Goal: Transaction & Acquisition: Obtain resource

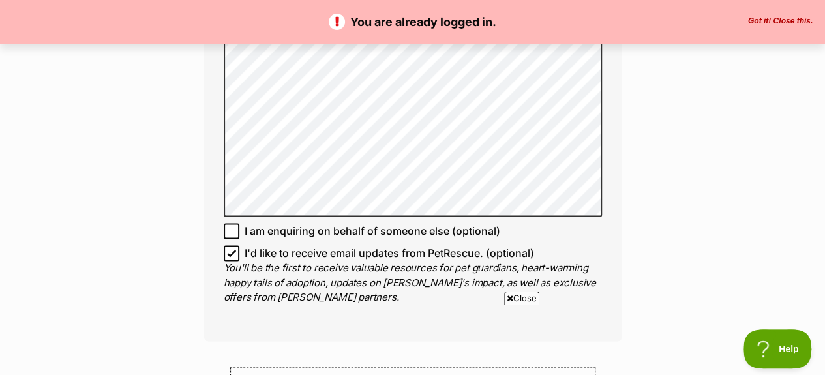
scroll to position [913, 0]
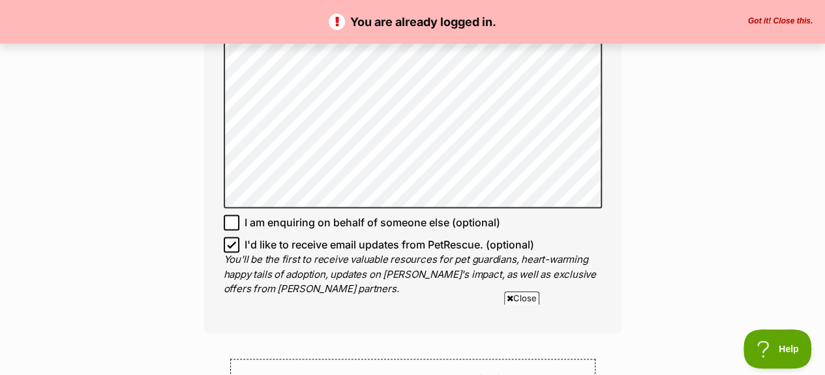
click at [229, 246] on icon at bounding box center [231, 244] width 9 height 9
click at [229, 246] on input "I'd like to receive email updates from PetRescue. (optional)" at bounding box center [232, 245] width 16 height 16
checkbox input "false"
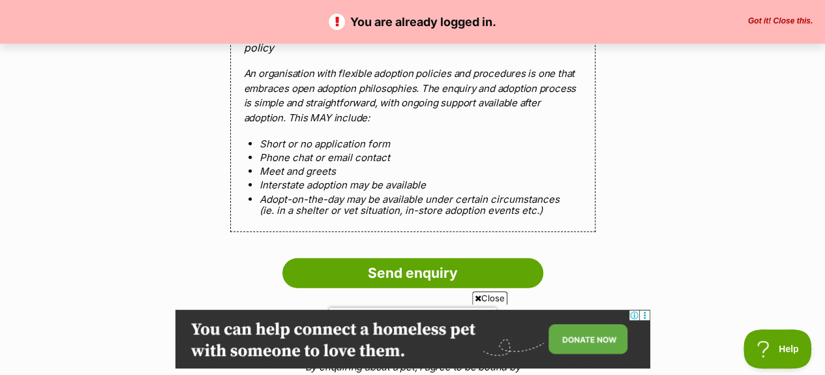
scroll to position [1434, 0]
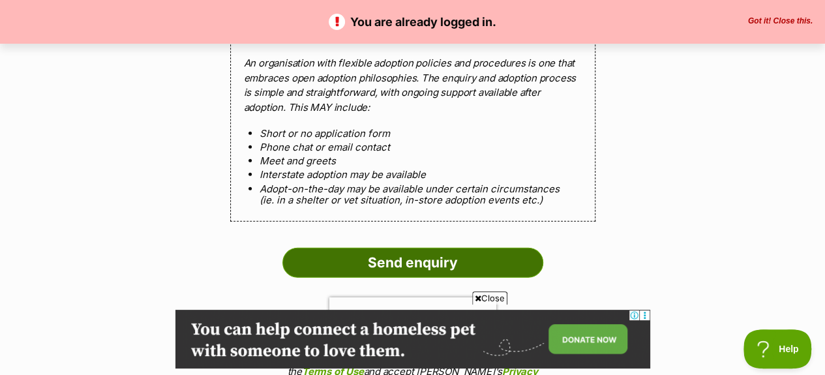
click at [407, 259] on input "Send enquiry" at bounding box center [412, 263] width 261 height 30
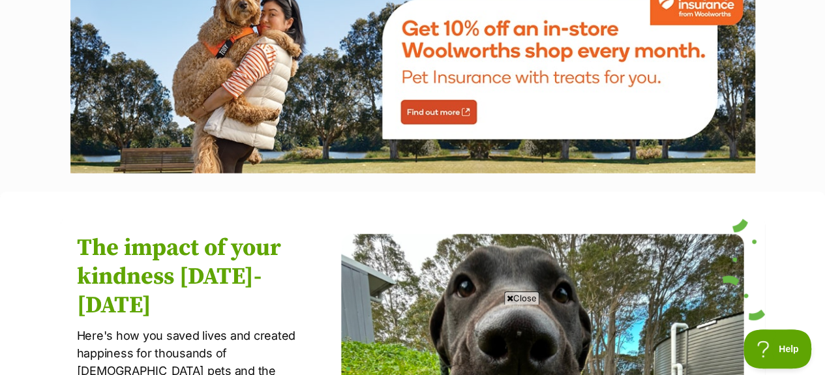
scroll to position [1239, 0]
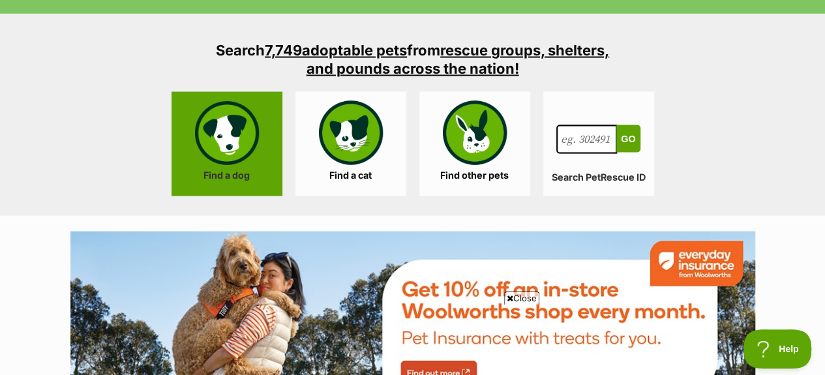
click at [228, 132] on link "Find a dog" at bounding box center [226, 144] width 111 height 104
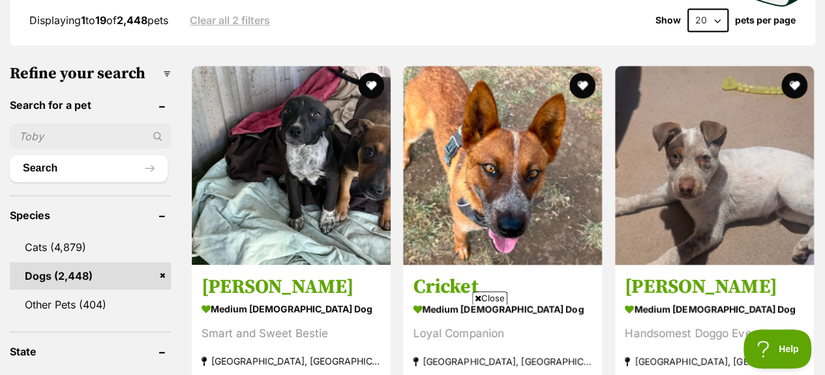
click at [42, 124] on input "text" at bounding box center [90, 136] width 161 height 25
type input "Jax"
click at [154, 124] on div "Jax" at bounding box center [90, 136] width 161 height 25
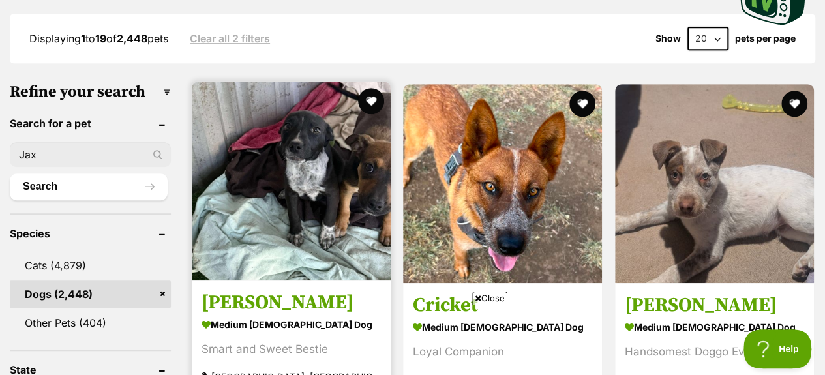
scroll to position [391, 0]
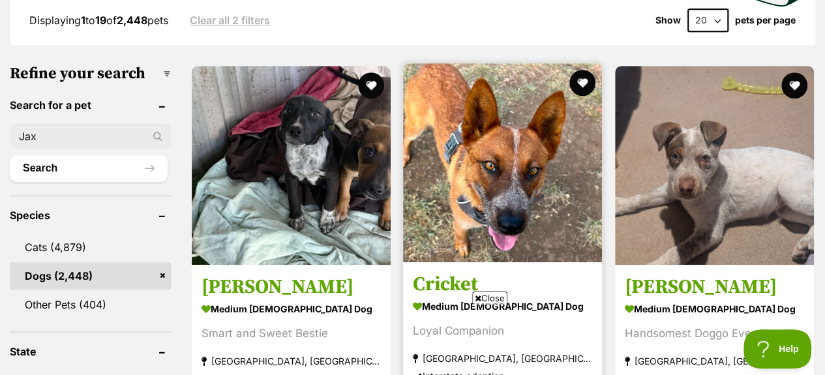
click at [518, 125] on img at bounding box center [502, 162] width 199 height 199
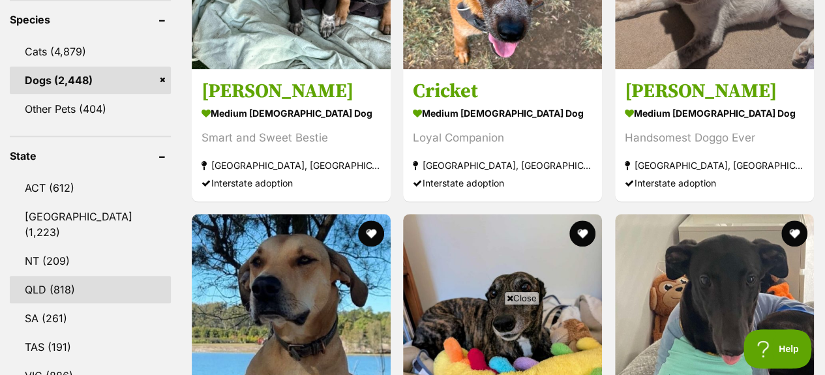
scroll to position [326, 0]
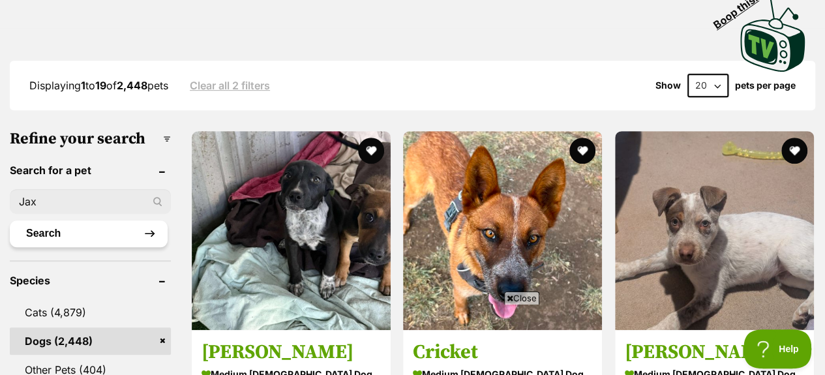
click at [38, 220] on button "Search" at bounding box center [89, 233] width 158 height 26
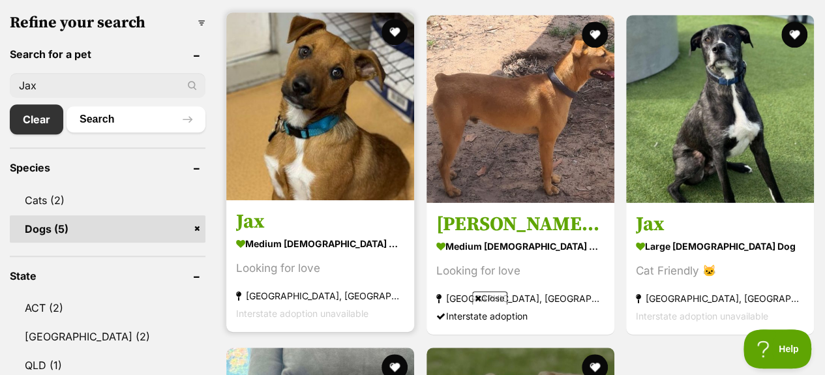
scroll to position [391, 0]
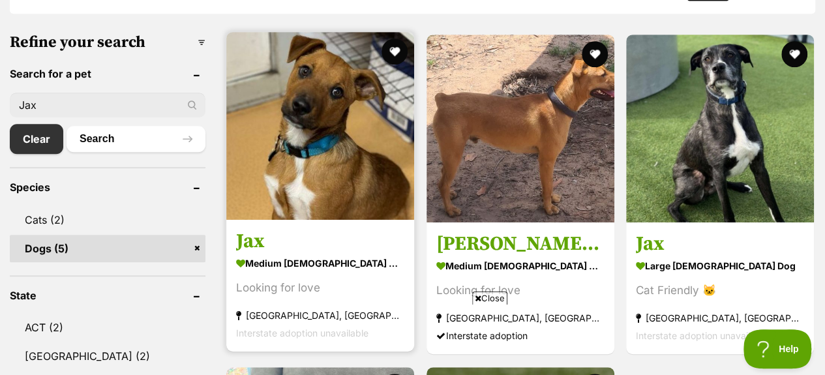
drag, startPoint x: 331, startPoint y: 146, endPoint x: 352, endPoint y: 152, distance: 21.7
click at [331, 146] on img at bounding box center [320, 126] width 188 height 188
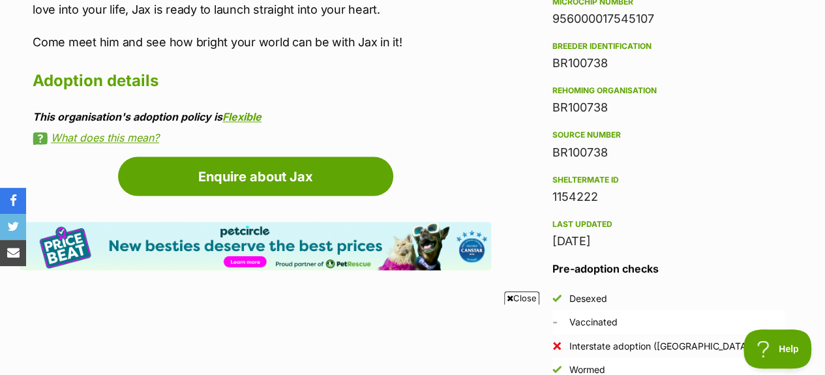
scroll to position [1108, 0]
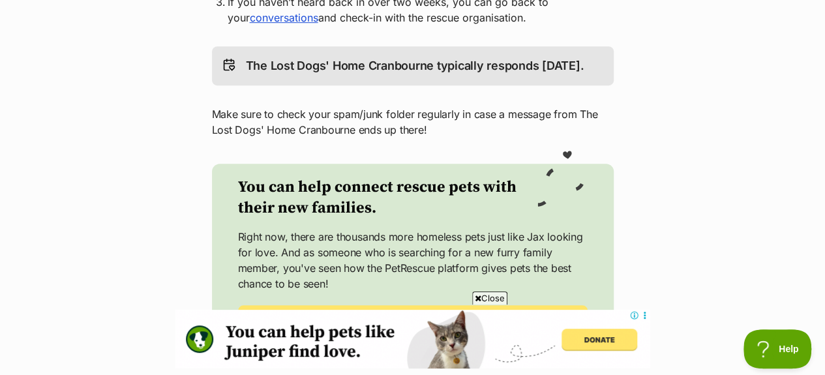
scroll to position [261, 0]
